Goal: Information Seeking & Learning: Find specific fact

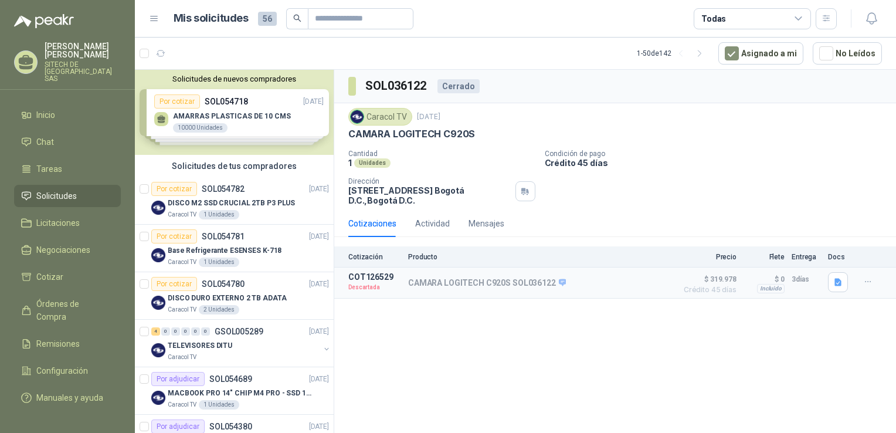
drag, startPoint x: 230, startPoint y: 291, endPoint x: 369, endPoint y: 332, distance: 144.9
drag, startPoint x: 369, startPoint y: 331, endPoint x: 365, endPoint y: 381, distance: 50.0
drag, startPoint x: 259, startPoint y: 301, endPoint x: 348, endPoint y: 161, distance: 166.6
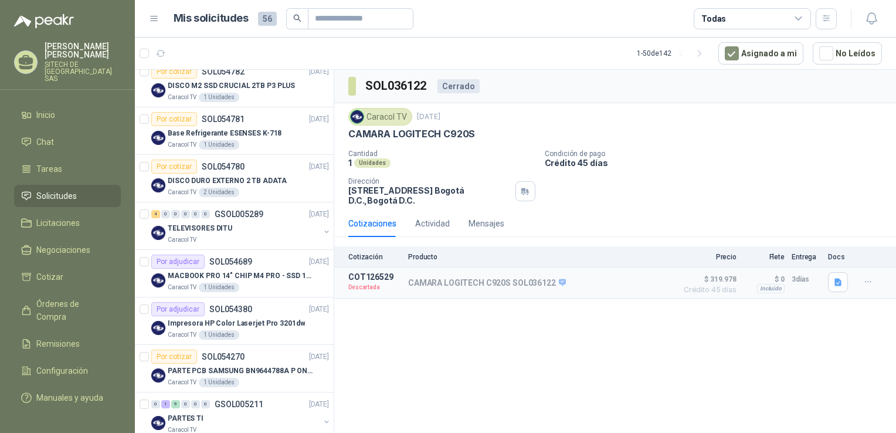
scroll to position [143, 0]
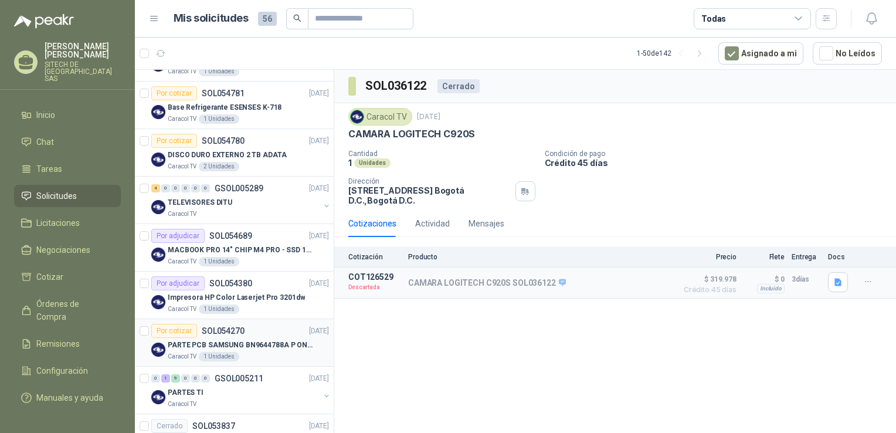
click at [234, 332] on p "SOL054270" at bounding box center [223, 331] width 43 height 8
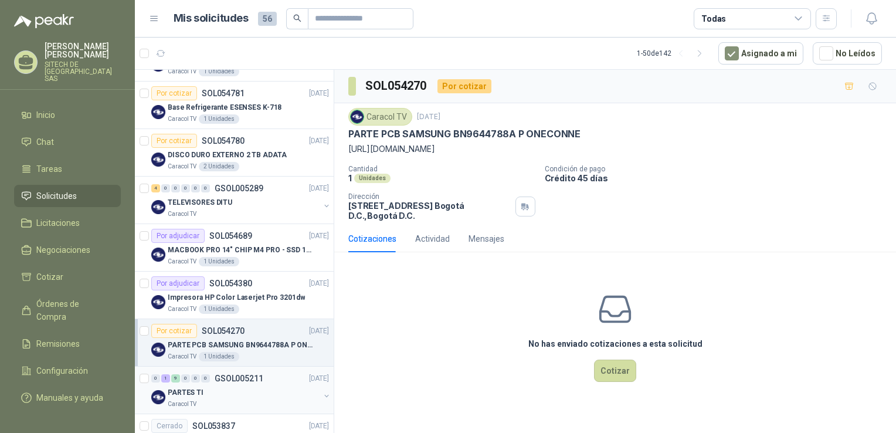
click at [218, 393] on div "PARTES TI" at bounding box center [244, 392] width 152 height 14
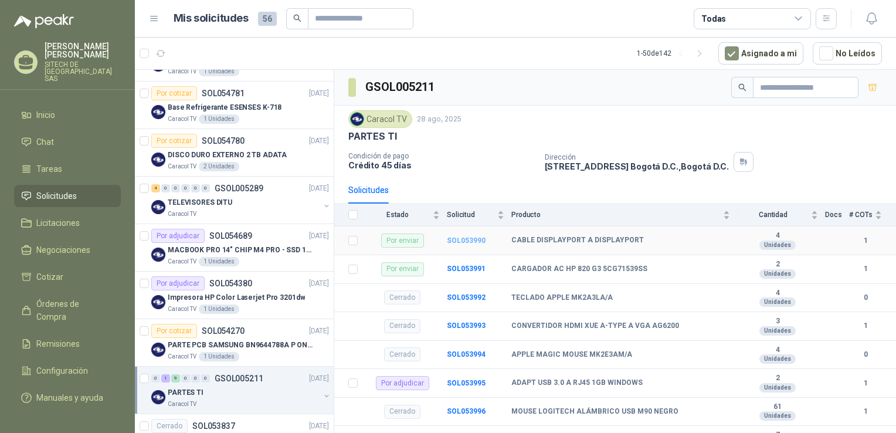
click at [464, 236] on b "SOL053990" at bounding box center [466, 240] width 39 height 8
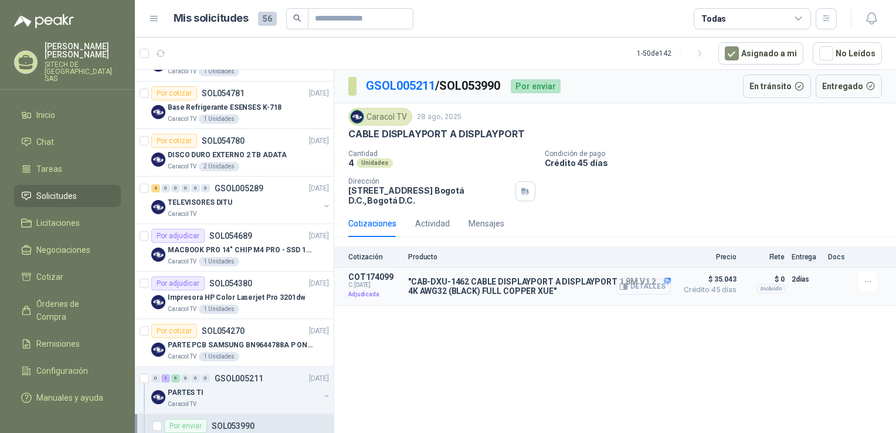
click at [637, 286] on button "Detalles" at bounding box center [643, 287] width 55 height 16
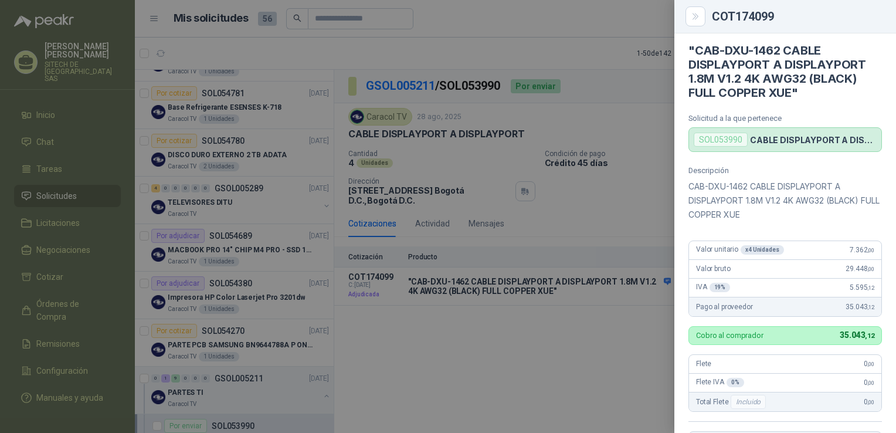
drag, startPoint x: 840, startPoint y: 184, endPoint x: 834, endPoint y: 94, distance: 89.9
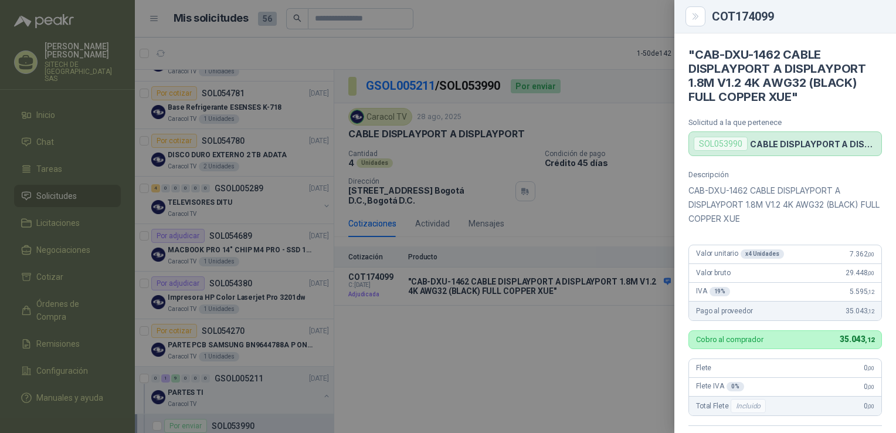
drag, startPoint x: 816, startPoint y: 148, endPoint x: 834, endPoint y: 62, distance: 88.7
drag, startPoint x: 806, startPoint y: 267, endPoint x: 808, endPoint y: 93, distance: 174.8
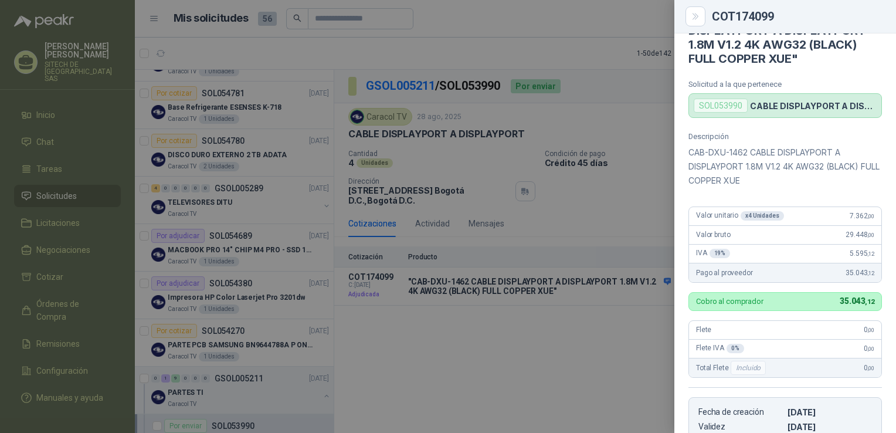
scroll to position [59, 0]
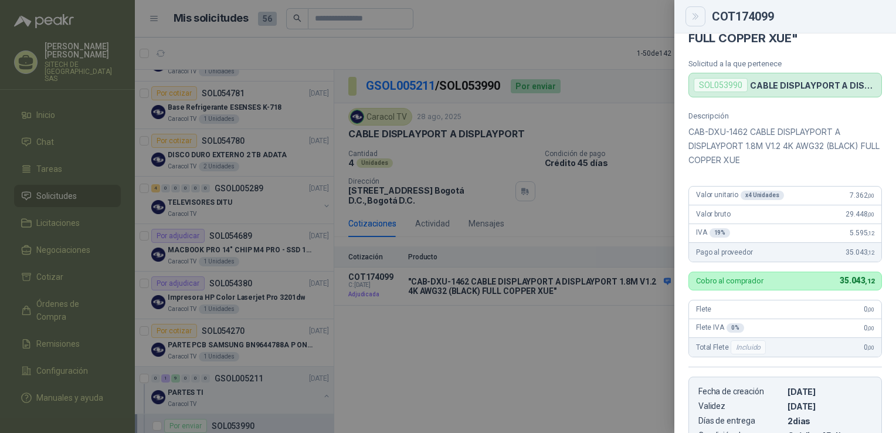
click at [701, 13] on button "Close" at bounding box center [695, 16] width 20 height 20
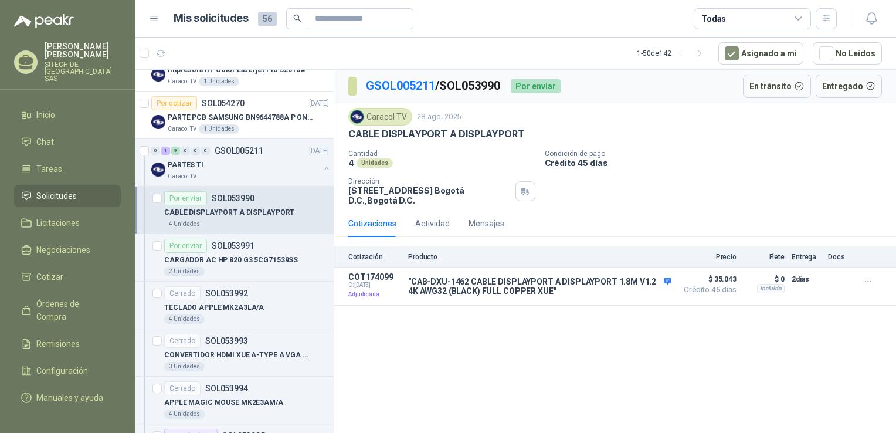
scroll to position [375, 0]
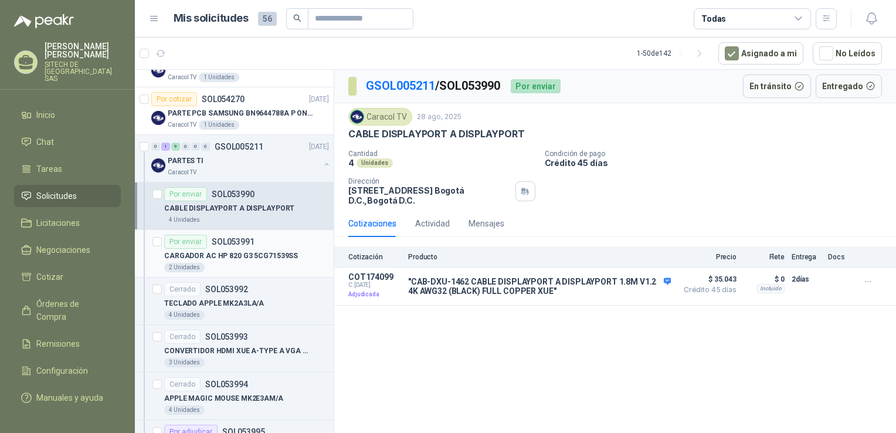
click at [246, 255] on p "CARGADOR AC HP 820 G3 5CG71539SS" at bounding box center [231, 255] width 134 height 11
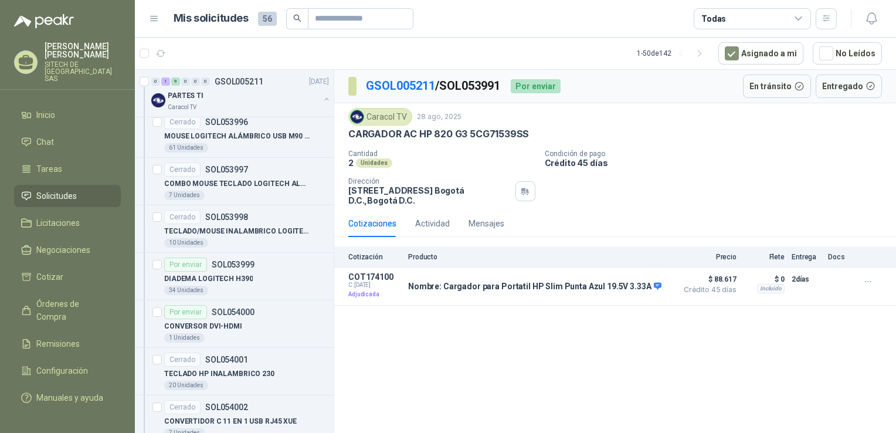
scroll to position [782, 0]
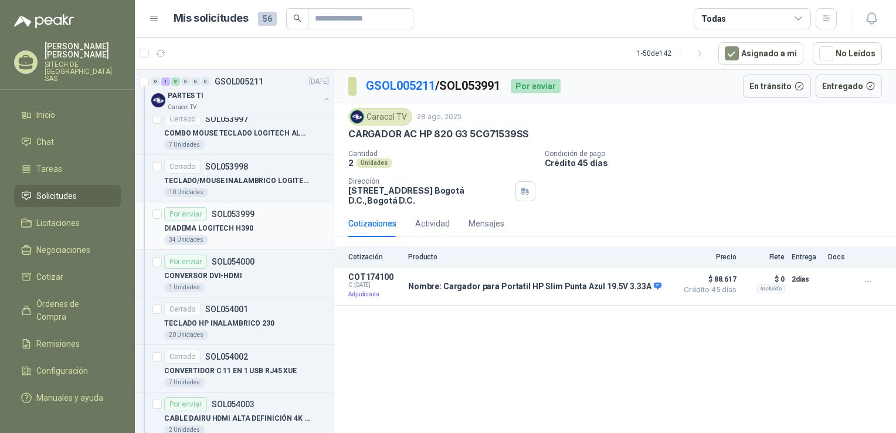
click at [232, 229] on p "DIADEMA LOGITECH H390" at bounding box center [208, 228] width 89 height 11
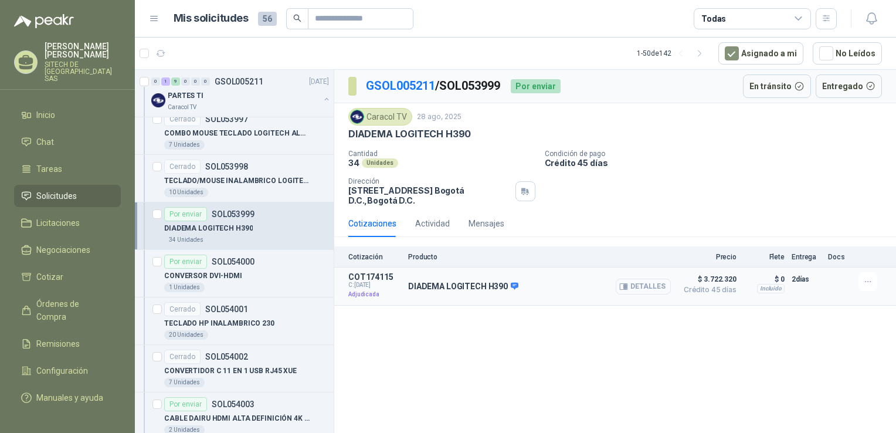
click at [650, 290] on button "Detalles" at bounding box center [643, 287] width 55 height 16
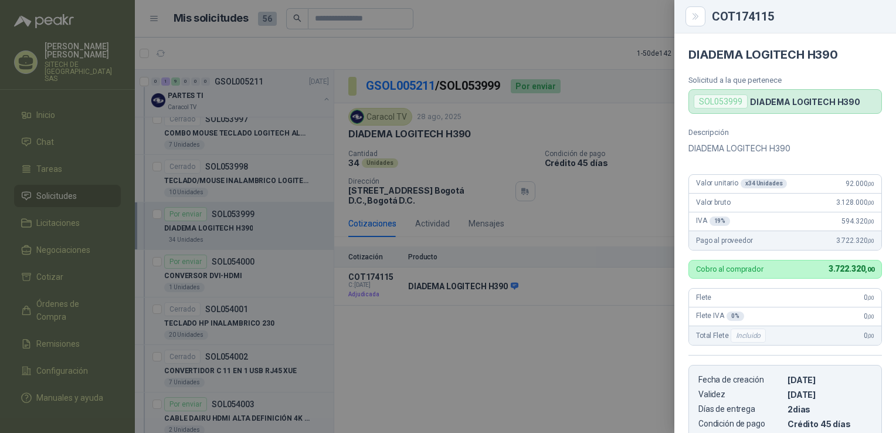
drag, startPoint x: 774, startPoint y: 276, endPoint x: 755, endPoint y: 165, distance: 113.1
click at [693, 18] on icon "Close" at bounding box center [696, 17] width 10 height 10
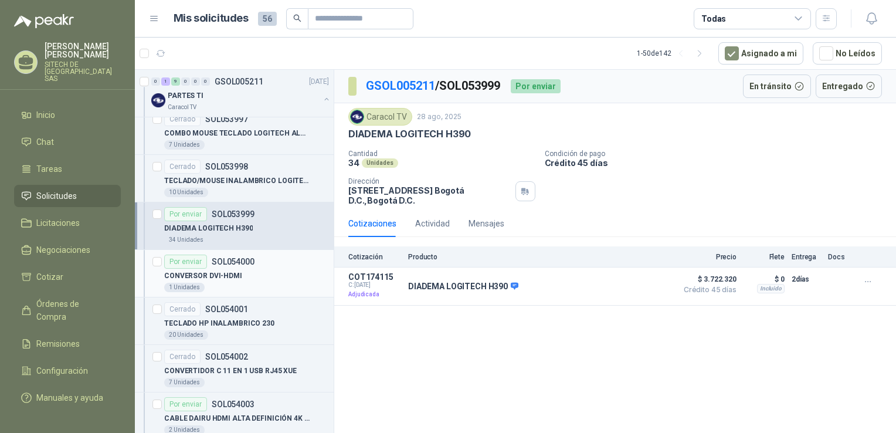
click at [236, 271] on p "CONVERSOR DVI-HDMI" at bounding box center [203, 275] width 78 height 11
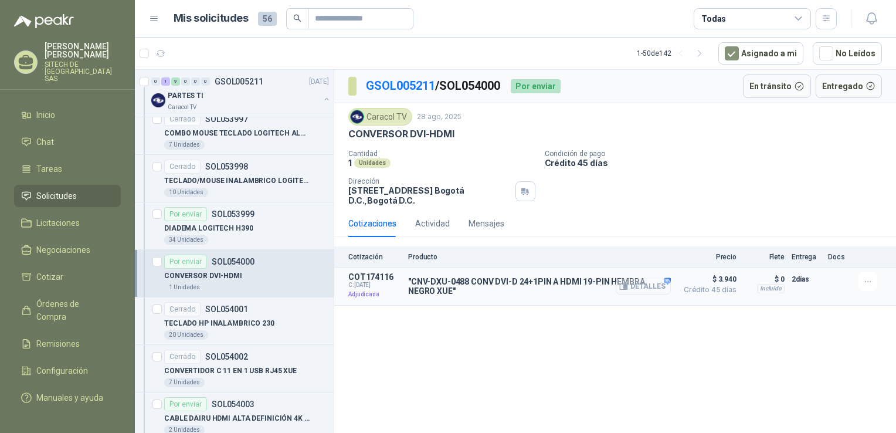
click at [645, 282] on button "Detalles" at bounding box center [643, 287] width 55 height 16
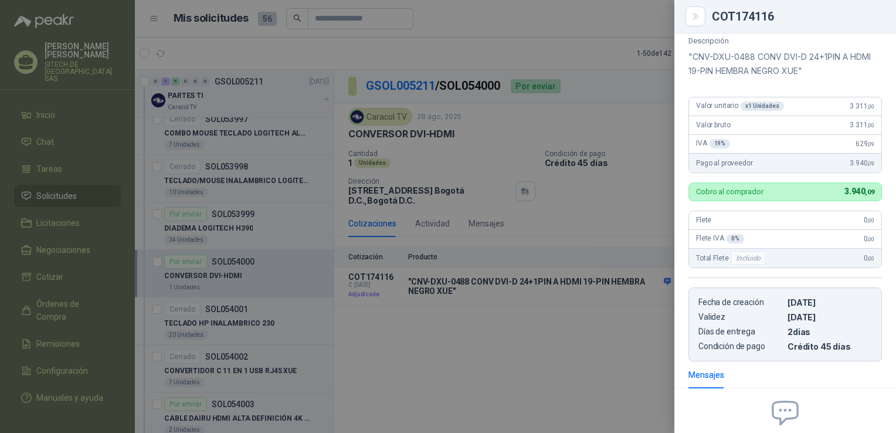
drag, startPoint x: 779, startPoint y: 236, endPoint x: 769, endPoint y: 184, distance: 52.4
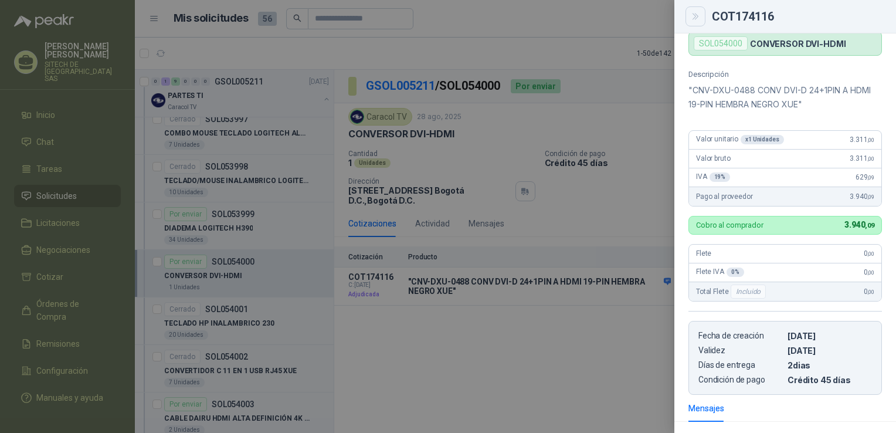
click at [697, 22] on button "Close" at bounding box center [695, 16] width 20 height 20
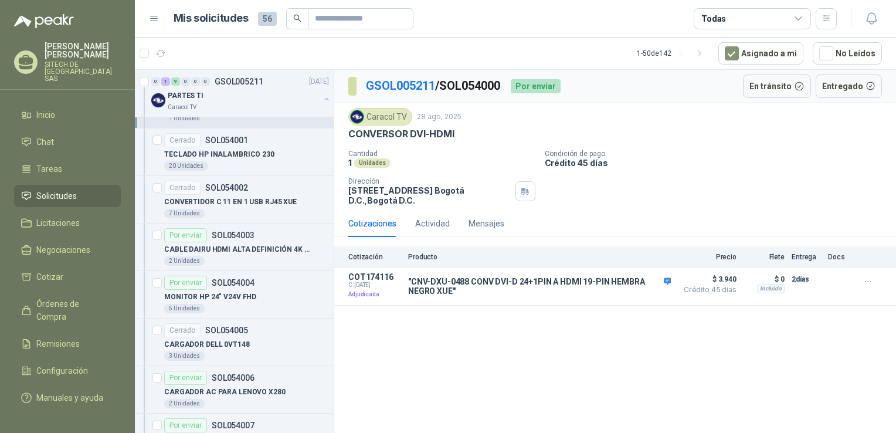
scroll to position [1033, 0]
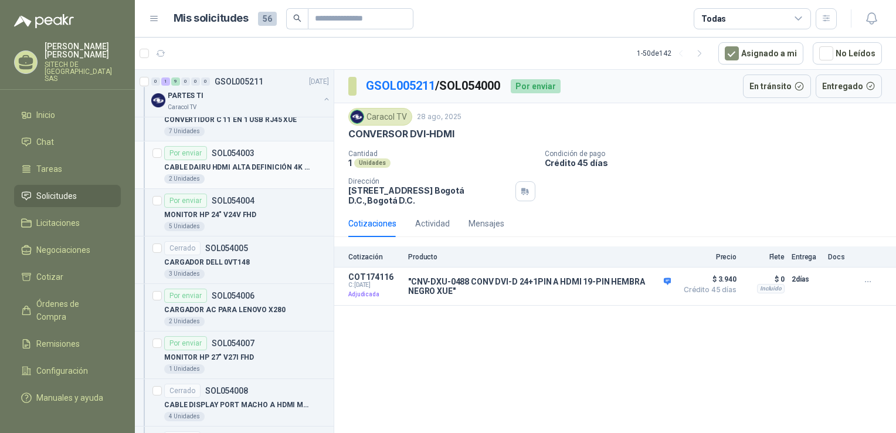
click at [239, 174] on div "2 Unidades" at bounding box center [246, 178] width 165 height 9
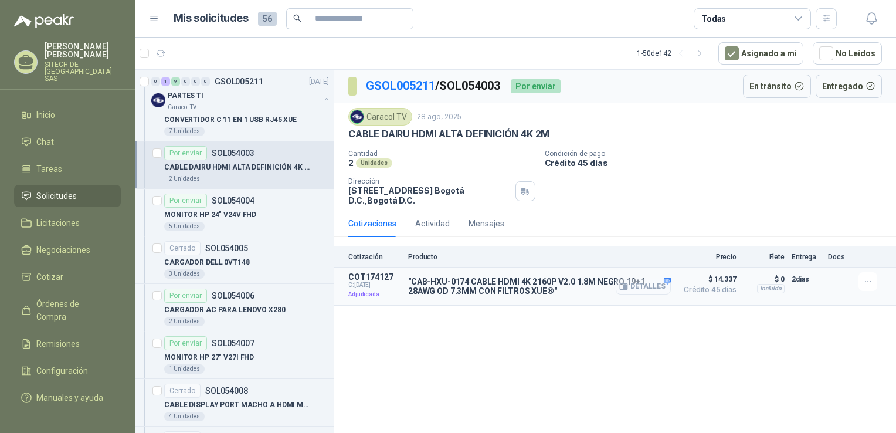
click at [644, 290] on button "Detalles" at bounding box center [643, 287] width 55 height 16
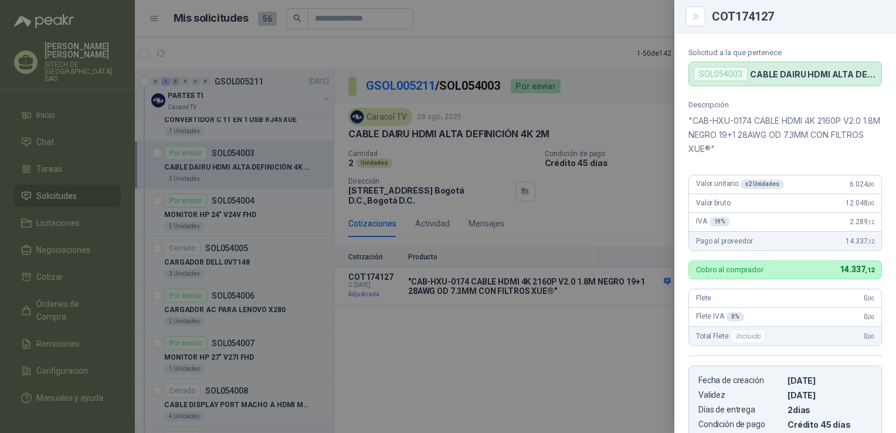
drag, startPoint x: 827, startPoint y: 215, endPoint x: 812, endPoint y: 150, distance: 66.4
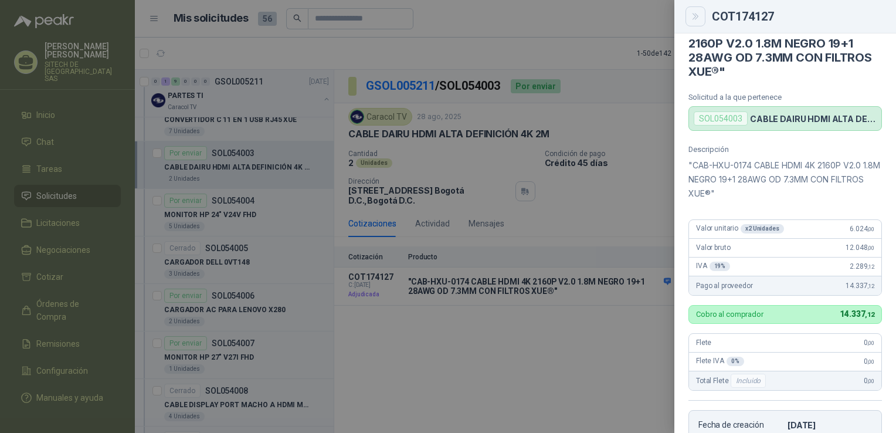
click at [692, 11] on button "Close" at bounding box center [695, 16] width 20 height 20
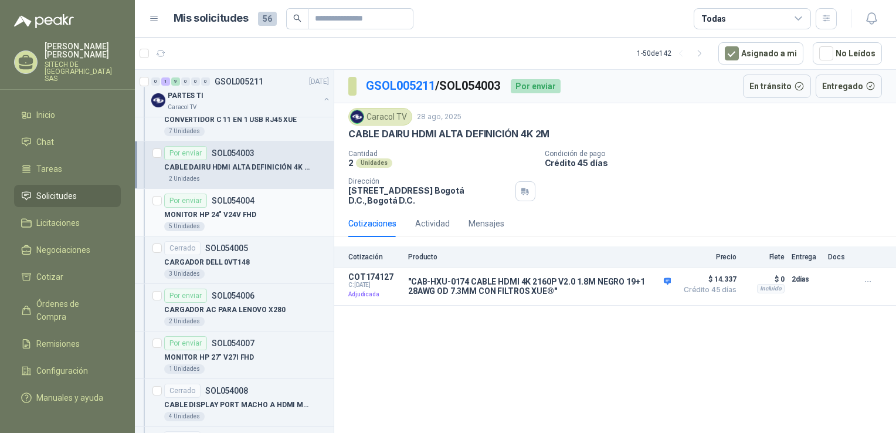
click at [236, 212] on p "MONITOR HP 24" V24V FHD" at bounding box center [210, 214] width 92 height 11
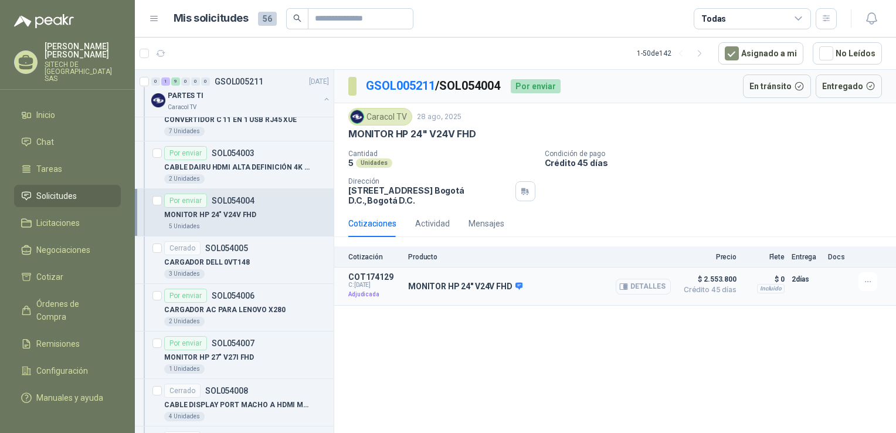
click at [642, 287] on button "Detalles" at bounding box center [643, 287] width 55 height 16
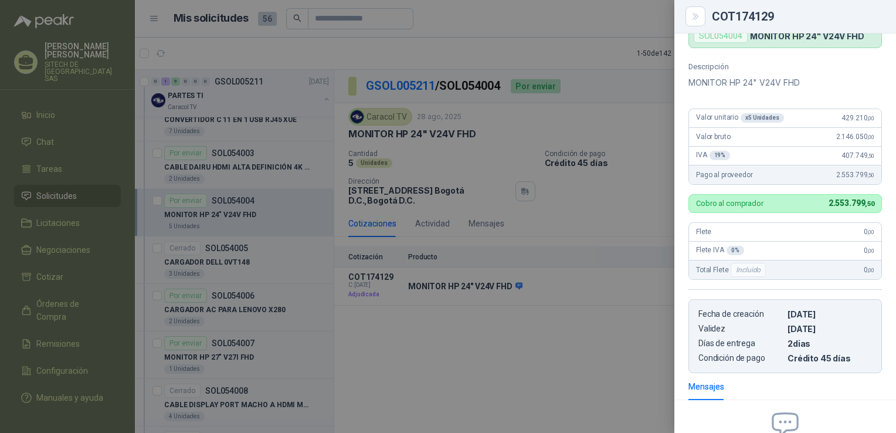
scroll to position [7, 0]
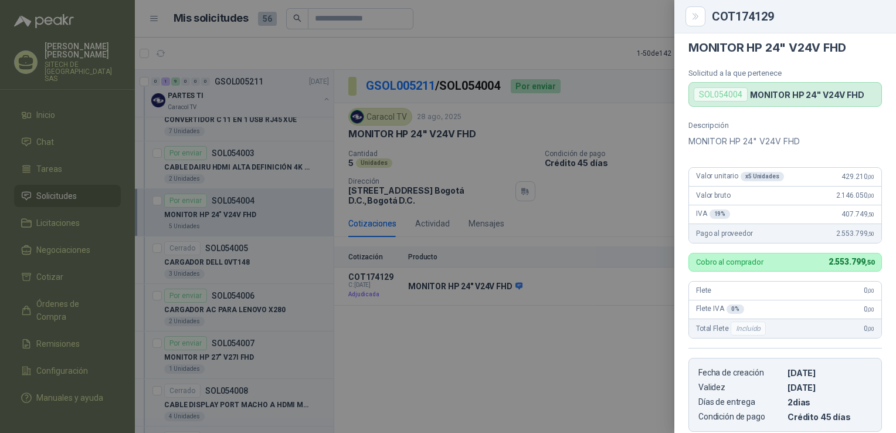
drag, startPoint x: 826, startPoint y: 247, endPoint x: 826, endPoint y: 194, distance: 53.4
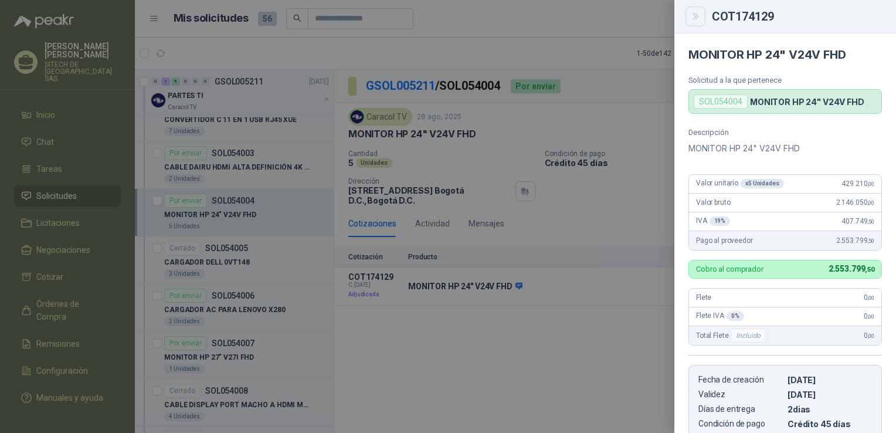
click at [693, 16] on icon "Close" at bounding box center [696, 17] width 10 height 10
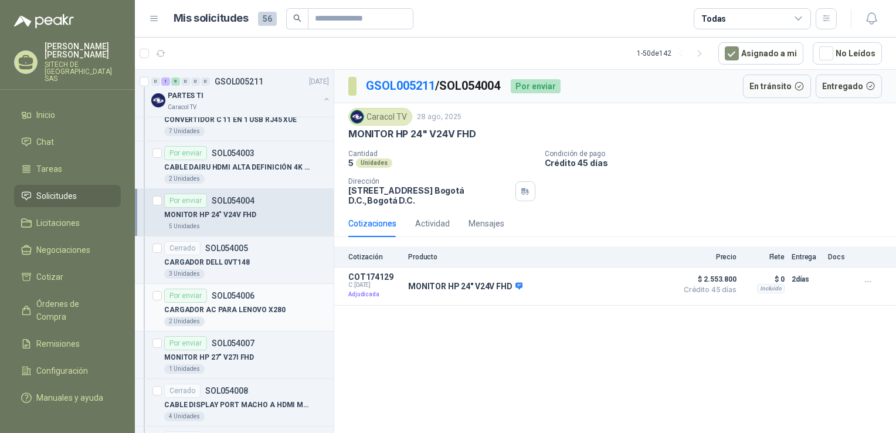
click at [229, 308] on p "CARGADOR AC PARA LENOVO X280" at bounding box center [224, 309] width 121 height 11
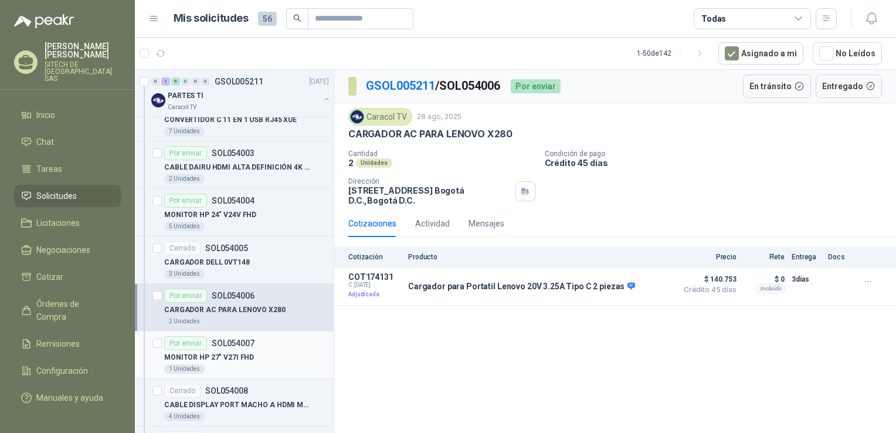
click at [253, 336] on div "Por enviar SOL054007" at bounding box center [246, 343] width 165 height 14
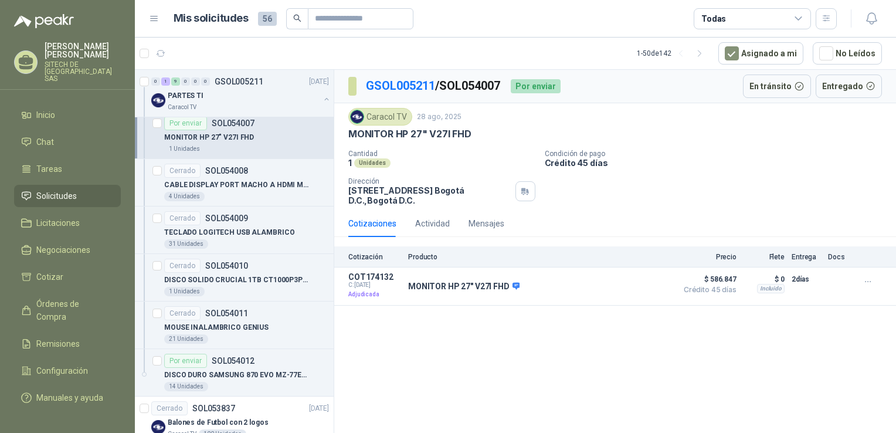
scroll to position [1349, 0]
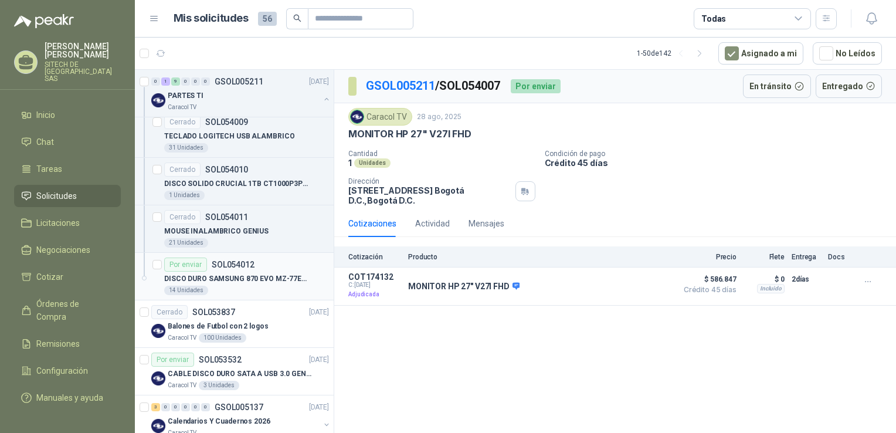
click at [243, 276] on p "DISCO DURO SAMSUNG 870 EVO MZ-77E1T0 1TB" at bounding box center [237, 278] width 146 height 11
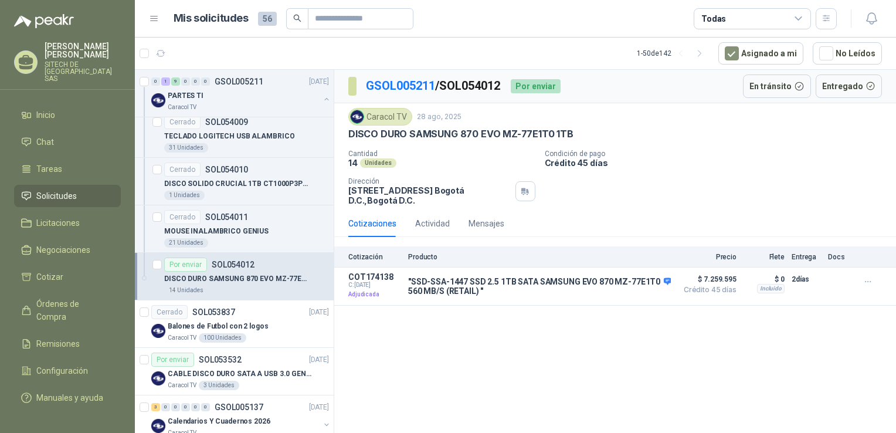
click at [452, 138] on p "DISCO DURO SAMSUNG 870 EVO MZ-77E1T0 1TB" at bounding box center [460, 134] width 225 height 12
copy p "DISCO DURO SAMSUNG 870 EVO MZ-77E1T0 1TB"
click at [649, 287] on button "Detalles" at bounding box center [643, 287] width 55 height 16
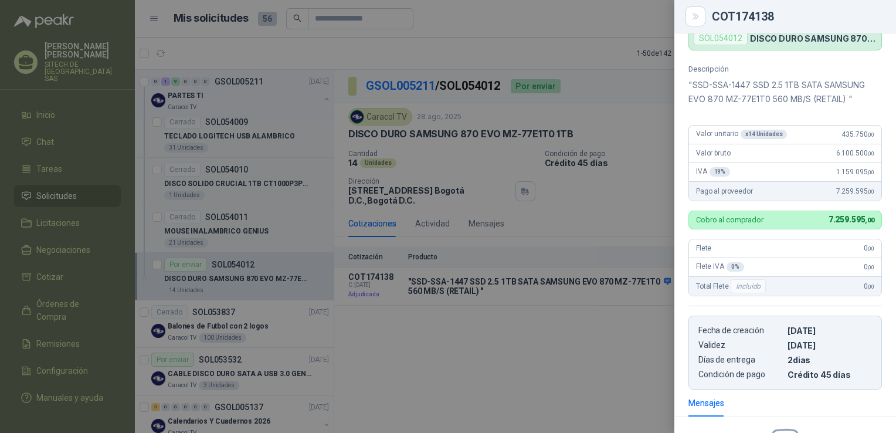
scroll to position [35, 0]
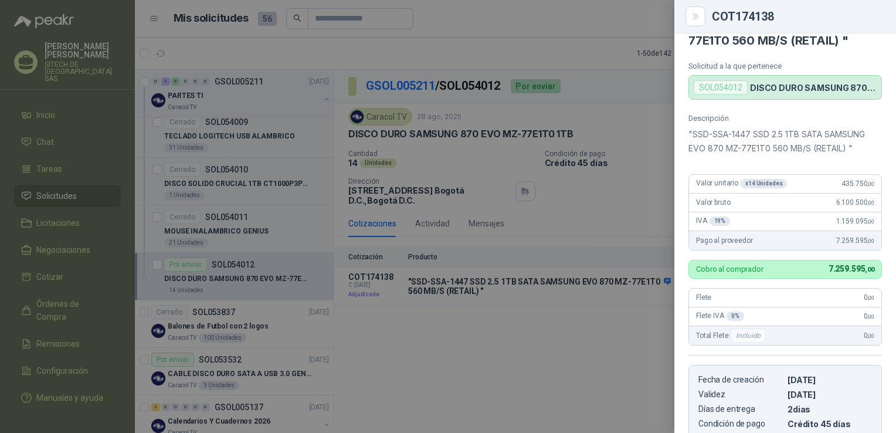
drag, startPoint x: 850, startPoint y: 151, endPoint x: 844, endPoint y: 90, distance: 60.7
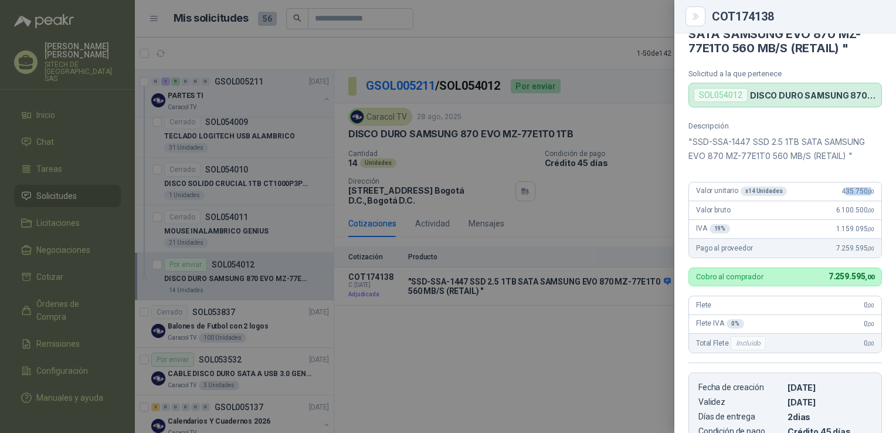
drag, startPoint x: 836, startPoint y: 195, endPoint x: 863, endPoint y: 189, distance: 27.6
click at [863, 189] on span "435.750 ,00" at bounding box center [857, 191] width 33 height 8
drag, startPoint x: 863, startPoint y: 189, endPoint x: 815, endPoint y: 196, distance: 48.6
click at [815, 196] on div "Valor unitario x 14 Unidades 435.750 ,00" at bounding box center [785, 191] width 192 height 19
click at [816, 196] on div "Valor unitario x 14 Unidades 435.750 ,00" at bounding box center [785, 191] width 192 height 19
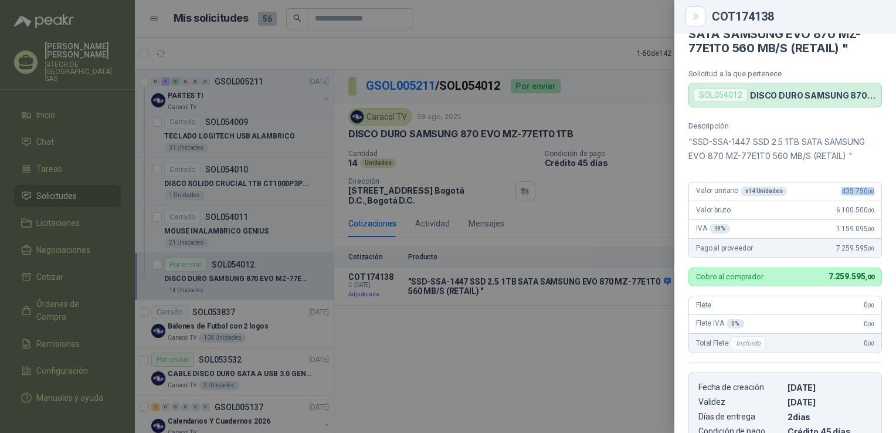
click at [816, 196] on div "Valor unitario x 14 Unidades 435.750 ,00" at bounding box center [785, 191] width 192 height 19
click at [796, 157] on p ""SSD-SSA-1447 SSD 2.5 1TB SATA SAMSUNG EVO 870 MZ-77E1T0 560 MB/S (RETAIL) "" at bounding box center [785, 149] width 194 height 28
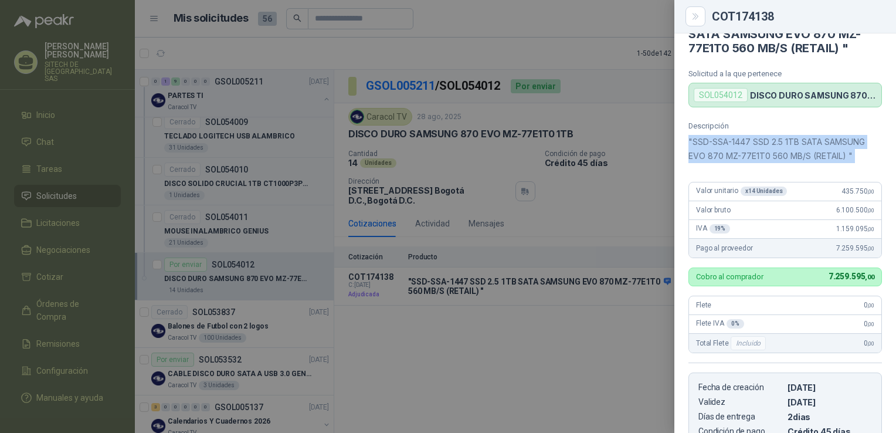
click at [796, 157] on p ""SSD-SSA-1447 SSD 2.5 1TB SATA SAMSUNG EVO 870 MZ-77E1T0 560 MB/S (RETAIL) "" at bounding box center [785, 149] width 194 height 28
copy div ""SSD-SSA-1447 SSD 2.5 1TB SATA SAMSUNG EVO 870 MZ-77E1T0 560 MB/S (RETAIL) ""
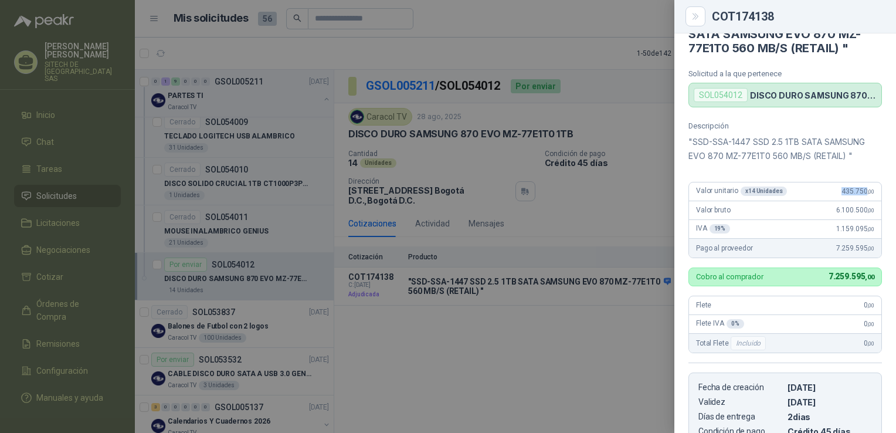
drag, startPoint x: 833, startPoint y: 188, endPoint x: 857, endPoint y: 196, distance: 25.2
click at [857, 196] on div "Valor unitario x 14 Unidades 435.750 ,00" at bounding box center [785, 191] width 192 height 19
copy span "435.750"
click at [837, 182] on div "Valor unitario x 14 Unidades 435.750 ,00" at bounding box center [785, 191] width 192 height 19
click at [837, 203] on div "Valor bruto 6.100.500 ,00" at bounding box center [785, 210] width 192 height 19
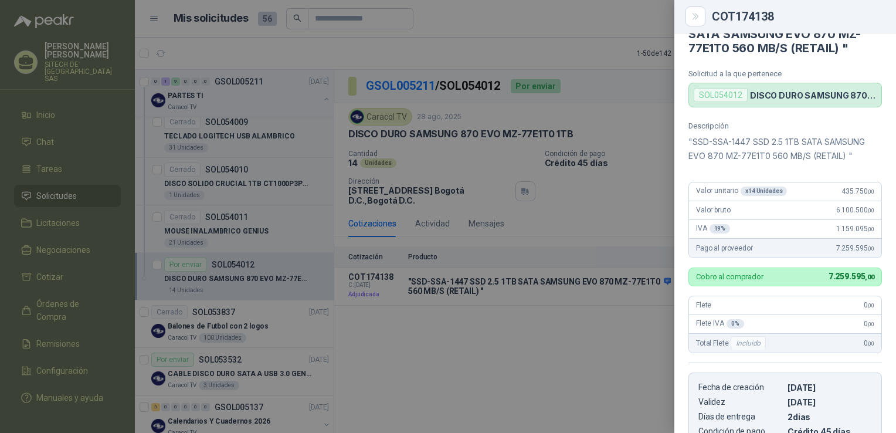
click at [841, 191] on span "435.750 ,00" at bounding box center [857, 191] width 33 height 8
click at [841, 193] on span "435.750 ,00" at bounding box center [857, 191] width 33 height 8
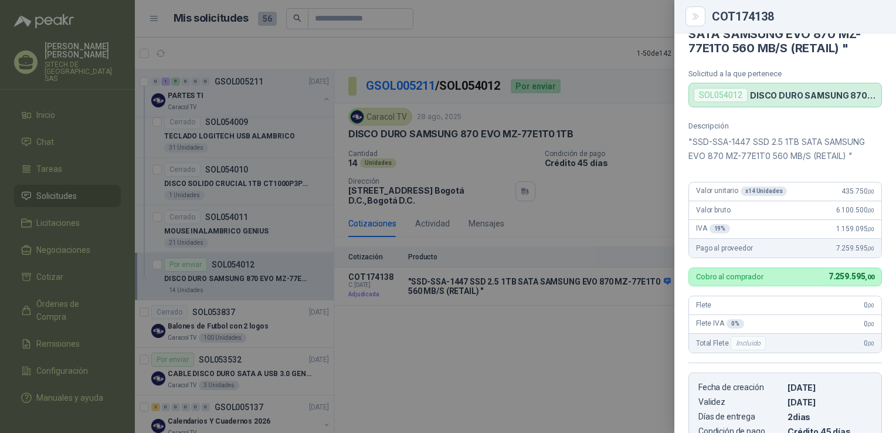
drag, startPoint x: 706, startPoint y: 359, endPoint x: 382, endPoint y: 170, distance: 375.5
click at [382, 170] on div at bounding box center [448, 216] width 896 height 433
